Goal: Download file/media

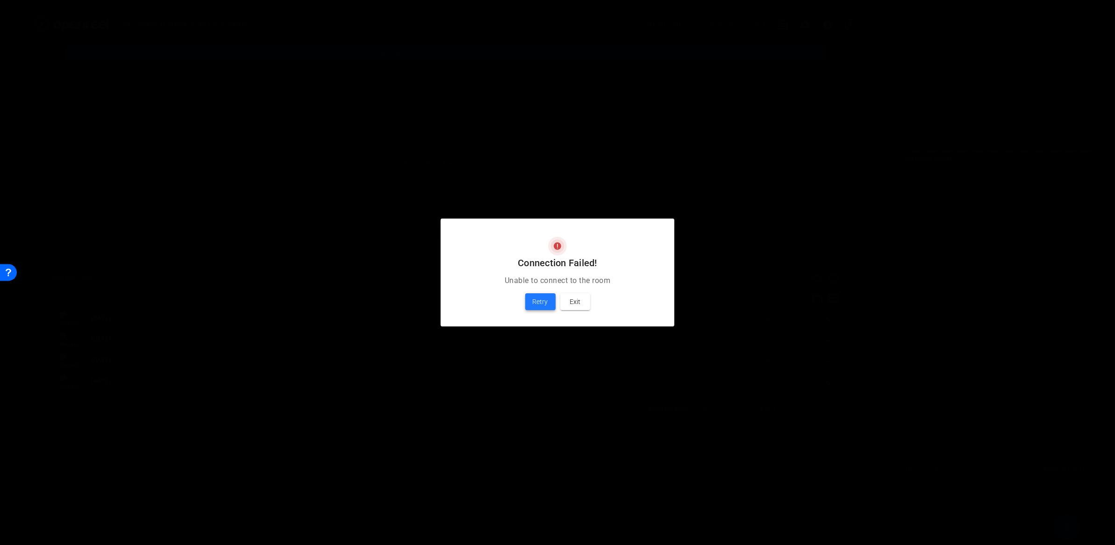
click at [544, 300] on span "Retry" at bounding box center [540, 301] width 15 height 11
click at [545, 306] on span "Retry" at bounding box center [540, 301] width 15 height 11
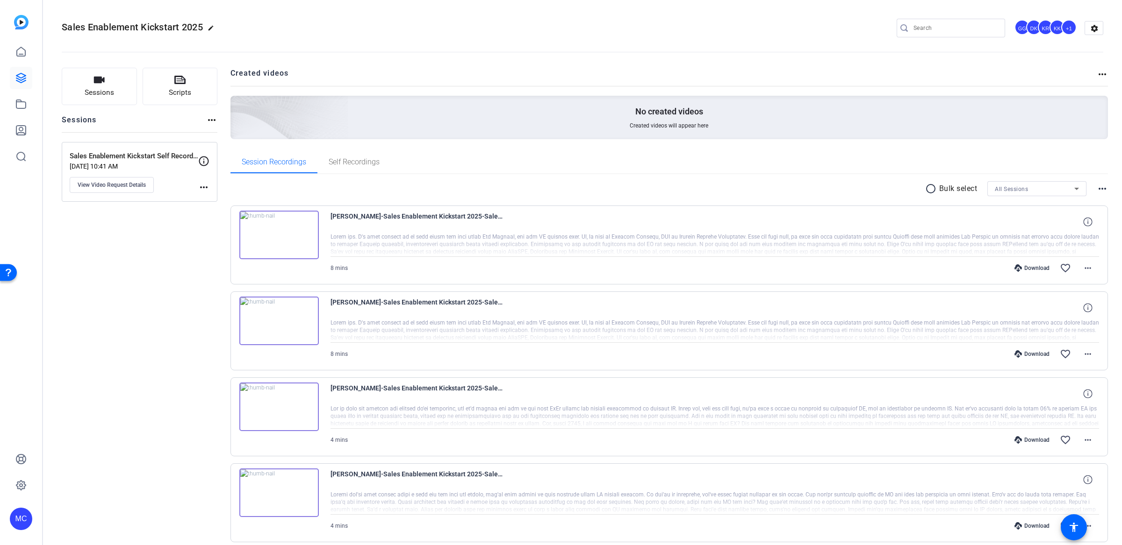
scroll to position [877, 0]
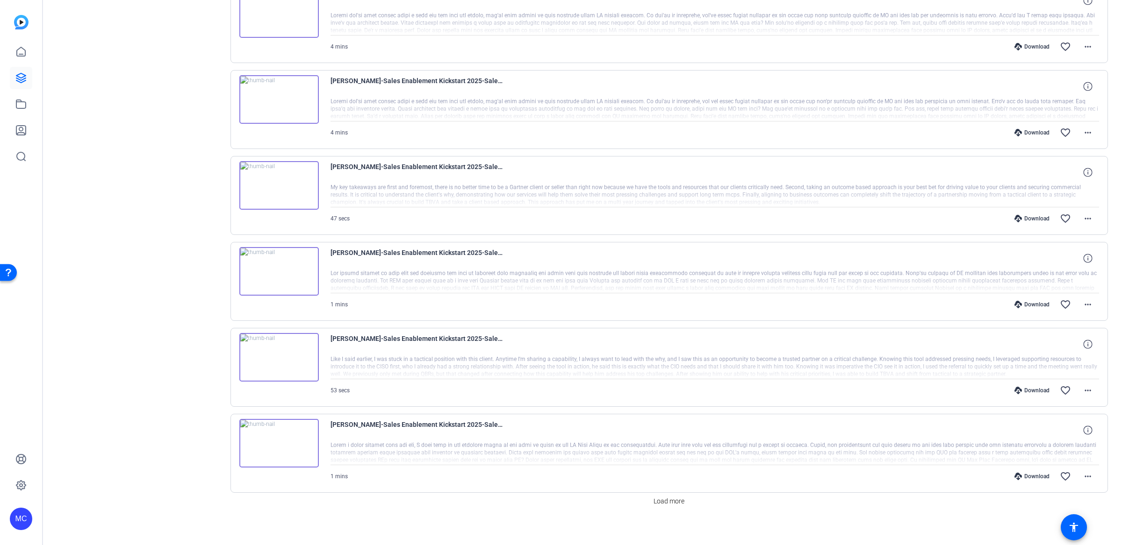
scroll to position [566, 0]
click at [676, 497] on span "Load more" at bounding box center [668, 502] width 31 height 10
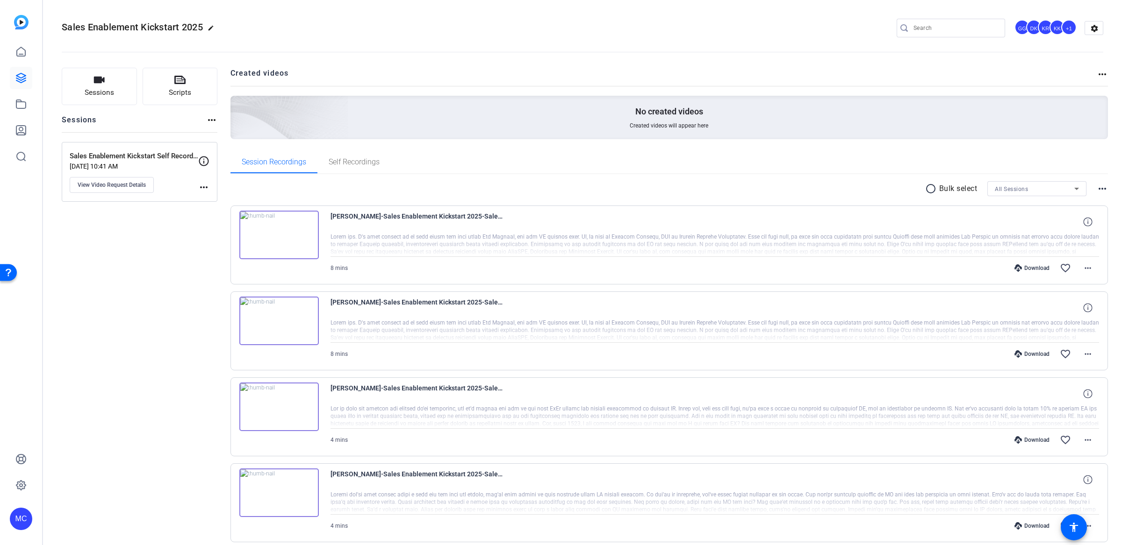
scroll to position [0, 0]
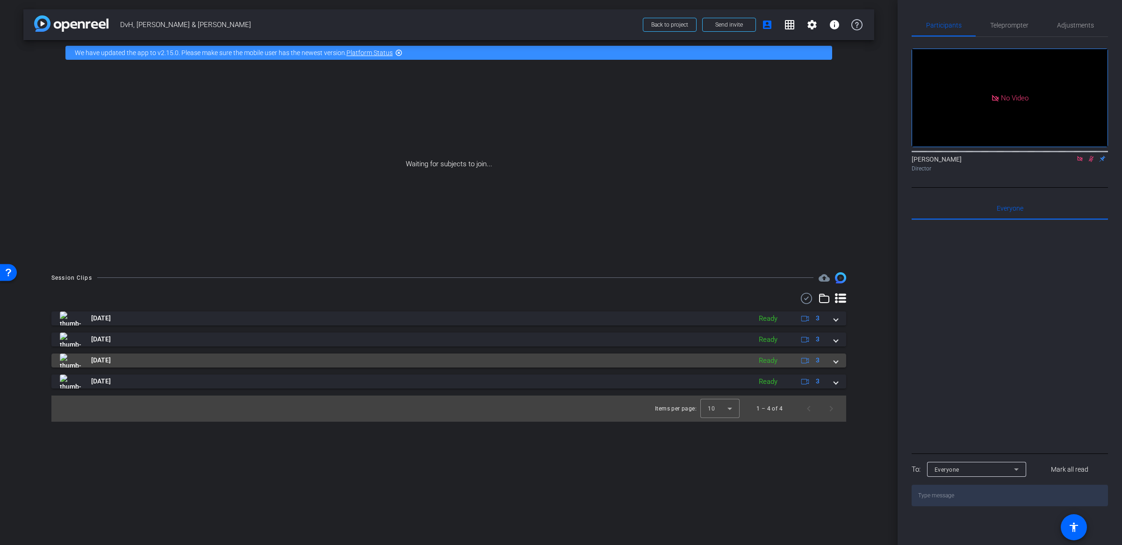
click at [835, 363] on span at bounding box center [836, 361] width 4 height 10
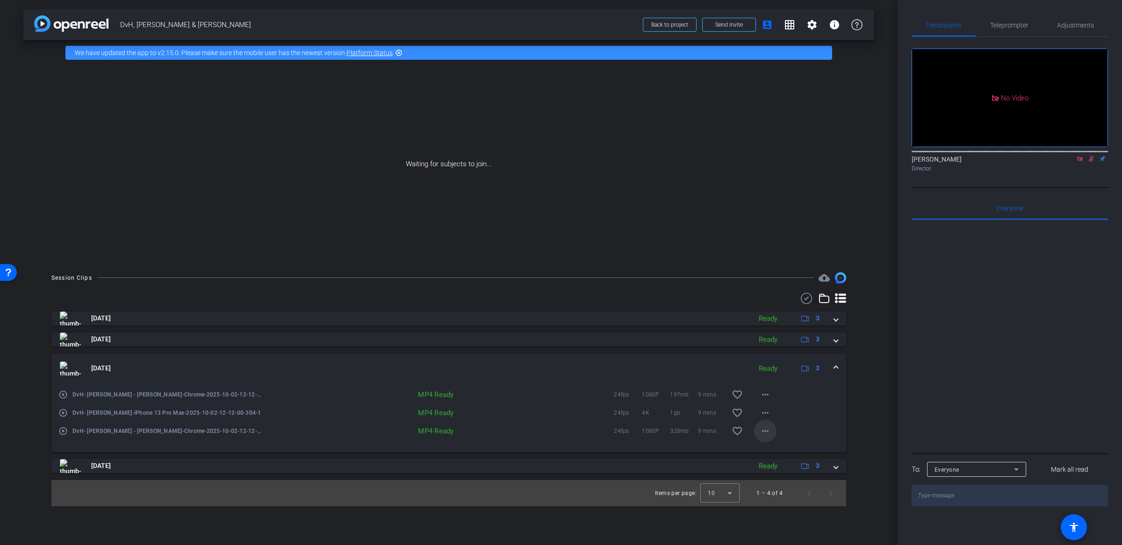
click at [767, 433] on mat-icon "more_horiz" at bounding box center [764, 431] width 11 height 11
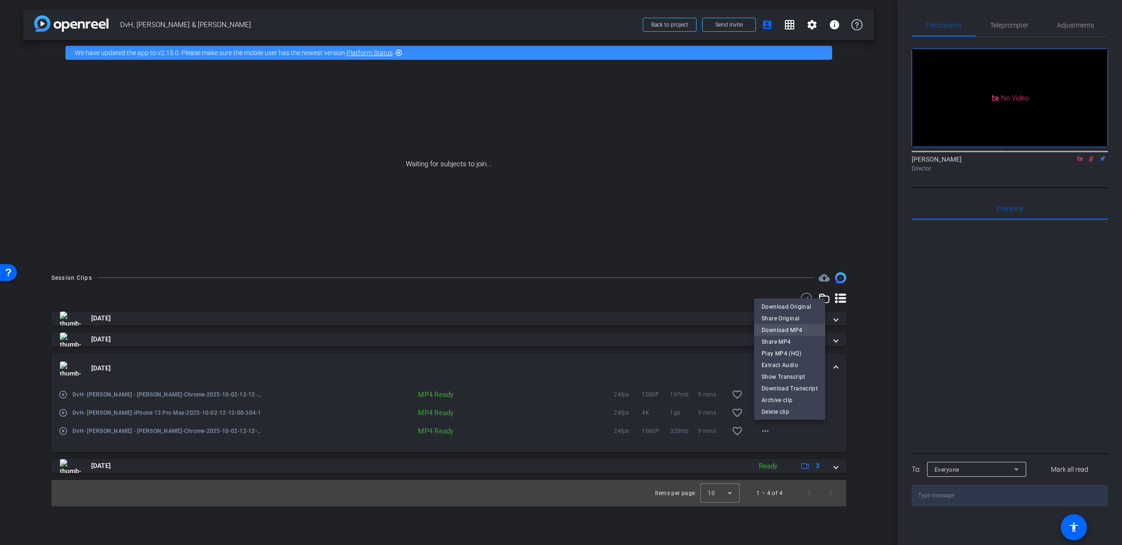
click at [794, 332] on span "Download MP4" at bounding box center [789, 329] width 56 height 11
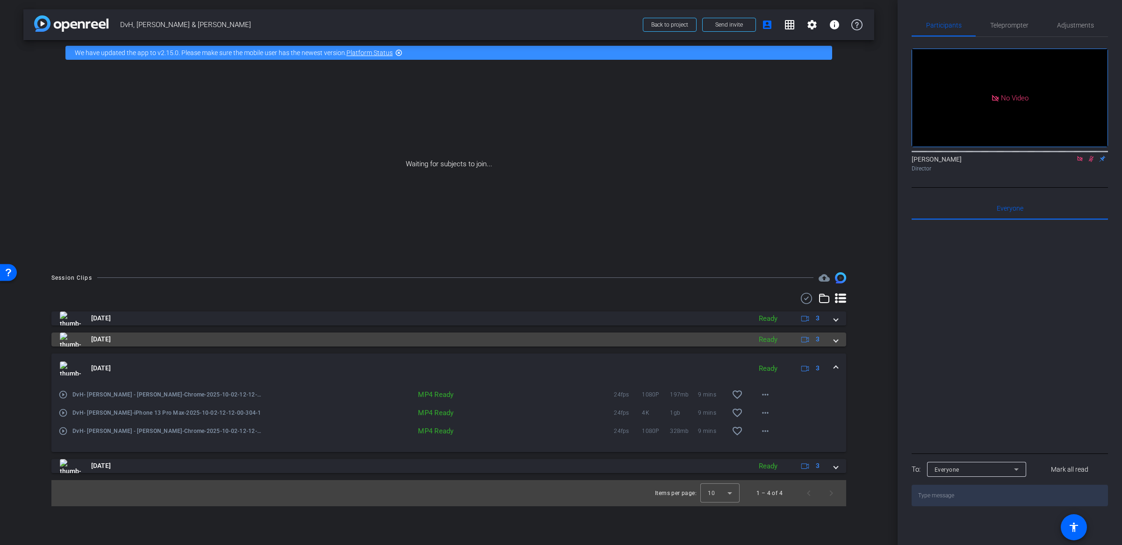
click at [839, 342] on mat-expansion-panel-header "[DATE] Ready 3" at bounding box center [448, 340] width 795 height 14
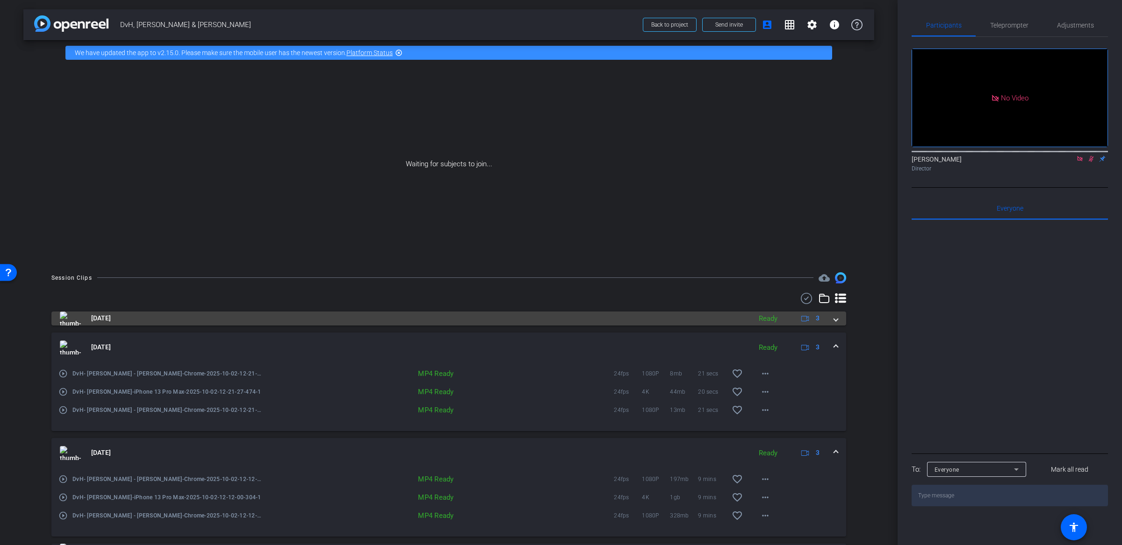
click at [834, 318] on span at bounding box center [836, 319] width 4 height 10
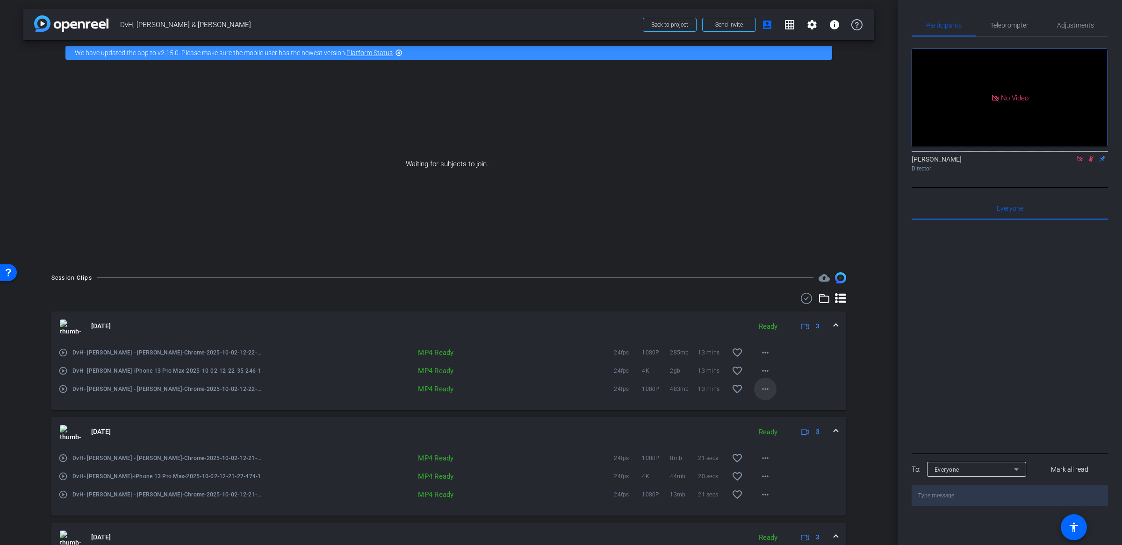
click at [760, 387] on mat-icon "more_horiz" at bounding box center [764, 389] width 11 height 11
click at [781, 432] on span "Download MP4" at bounding box center [784, 431] width 56 height 11
click at [761, 371] on mat-icon "more_horiz" at bounding box center [764, 370] width 11 height 11
click at [780, 415] on span "Download MP4" at bounding box center [784, 413] width 56 height 11
click at [760, 354] on mat-icon "more_horiz" at bounding box center [764, 352] width 11 height 11
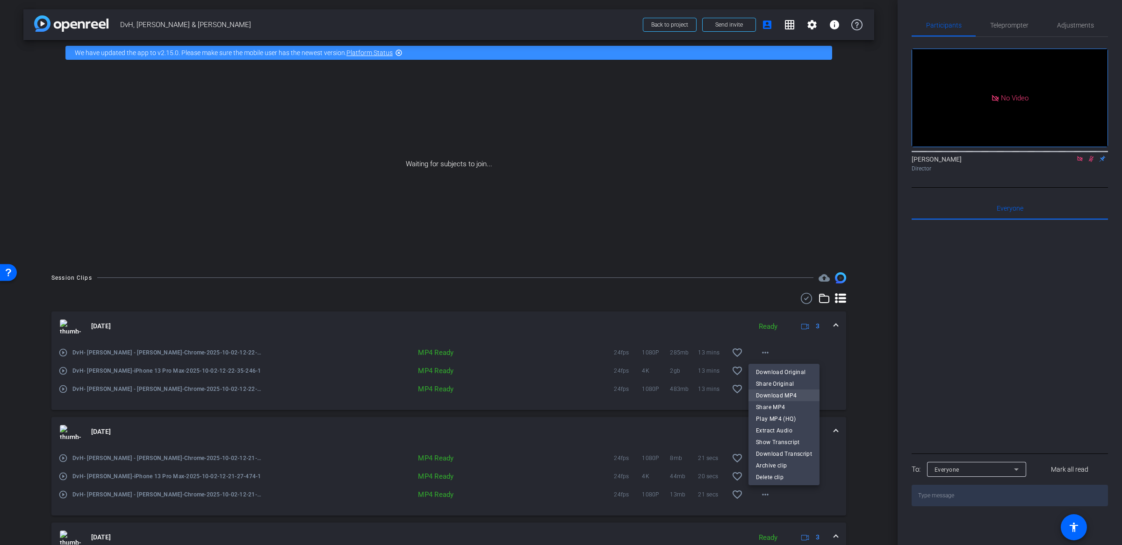
click at [785, 395] on span "Download MP4" at bounding box center [784, 395] width 56 height 11
click at [834, 208] on div "Waiting for subjects to join..." at bounding box center [448, 164] width 851 height 198
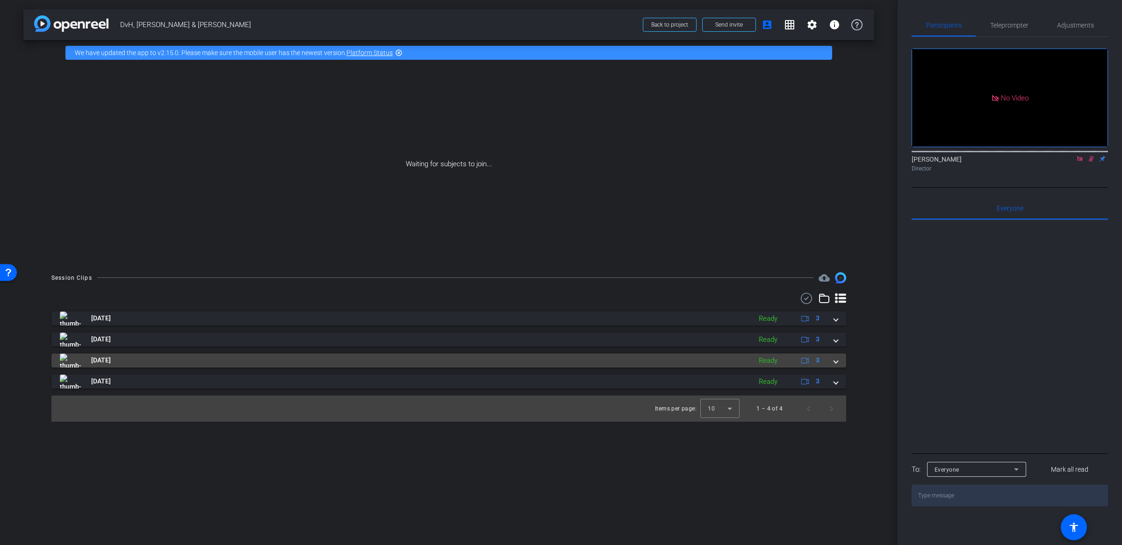
click at [838, 362] on mat-expansion-panel-header "[DATE] Ready 3" at bounding box center [448, 361] width 795 height 14
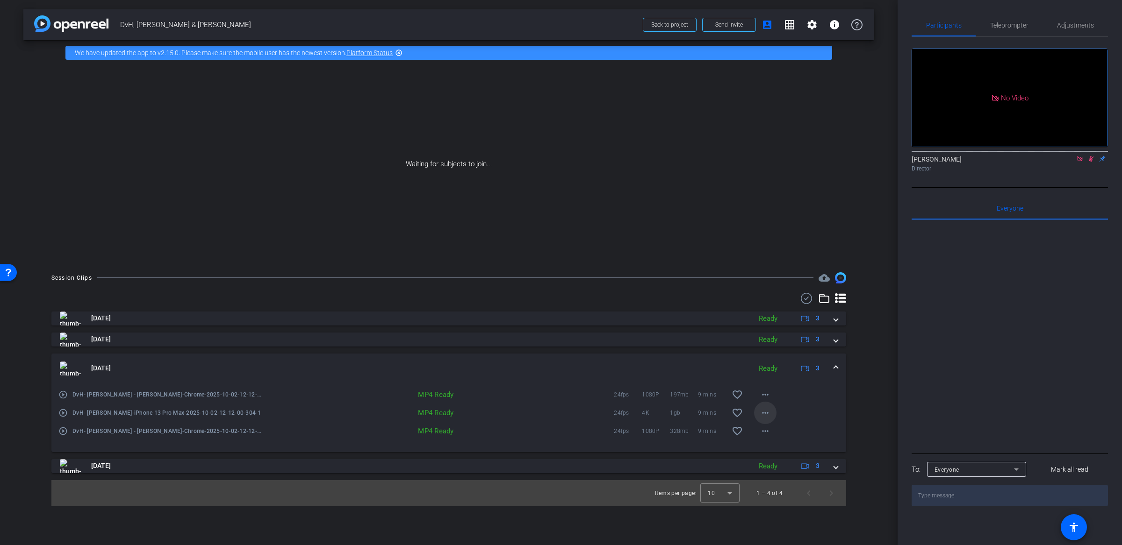
click at [770, 415] on mat-icon "more_horiz" at bounding box center [764, 413] width 11 height 11
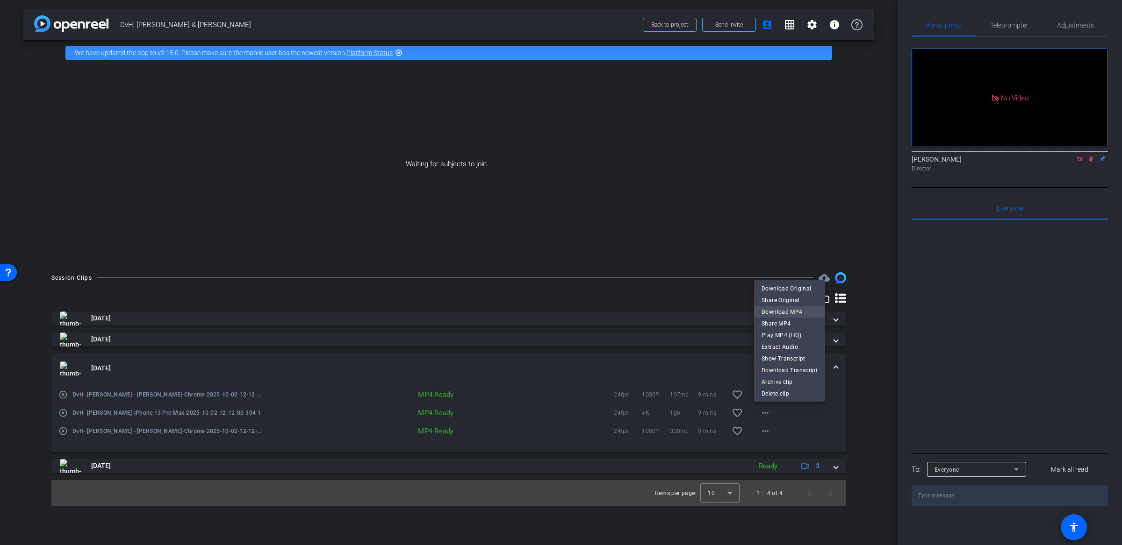
click at [795, 310] on span "Download MP4" at bounding box center [789, 311] width 56 height 11
